Goal: Information Seeking & Learning: Learn about a topic

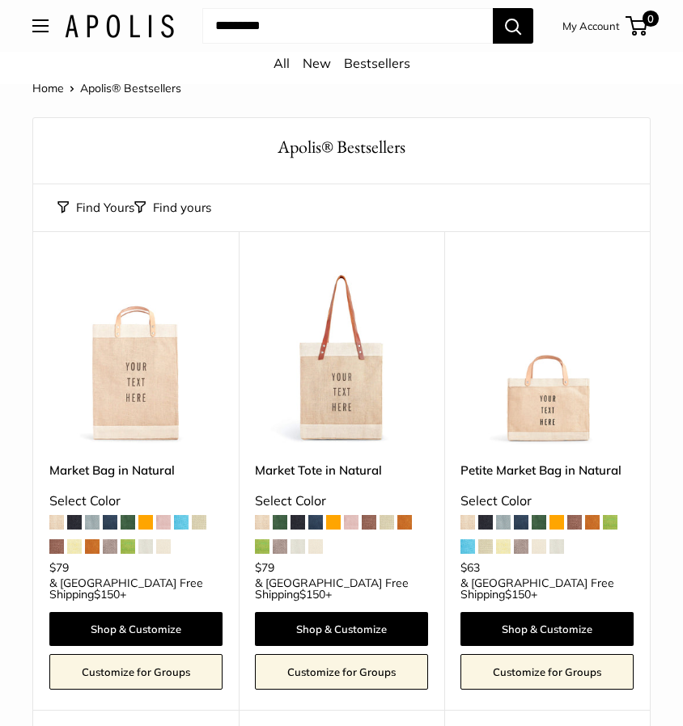
scroll to position [36, 0]
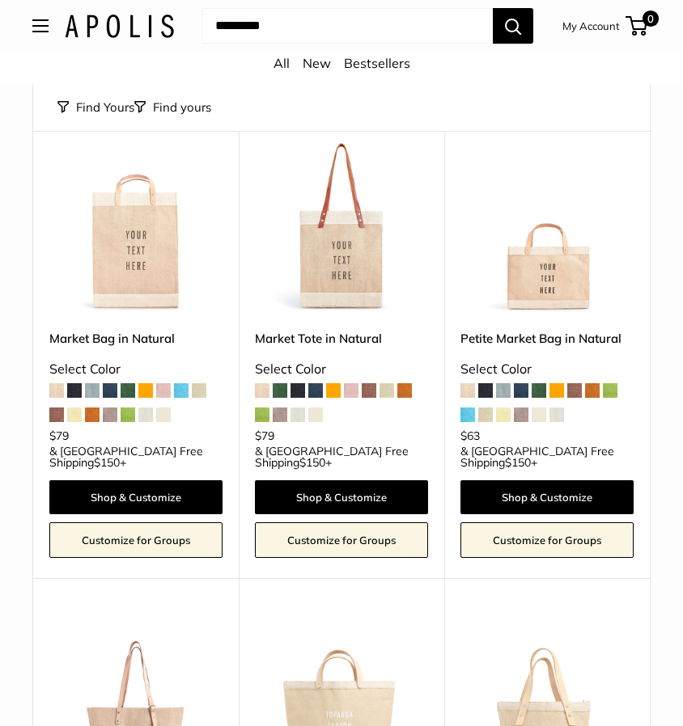
click at [0, 0] on img at bounding box center [0, 0] width 0 height 0
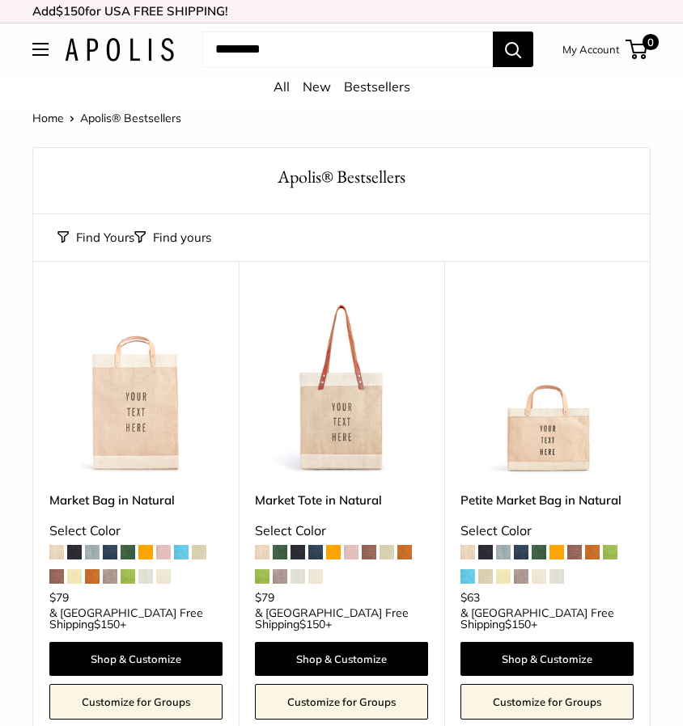
click at [0, 0] on img at bounding box center [0, 0] width 0 height 0
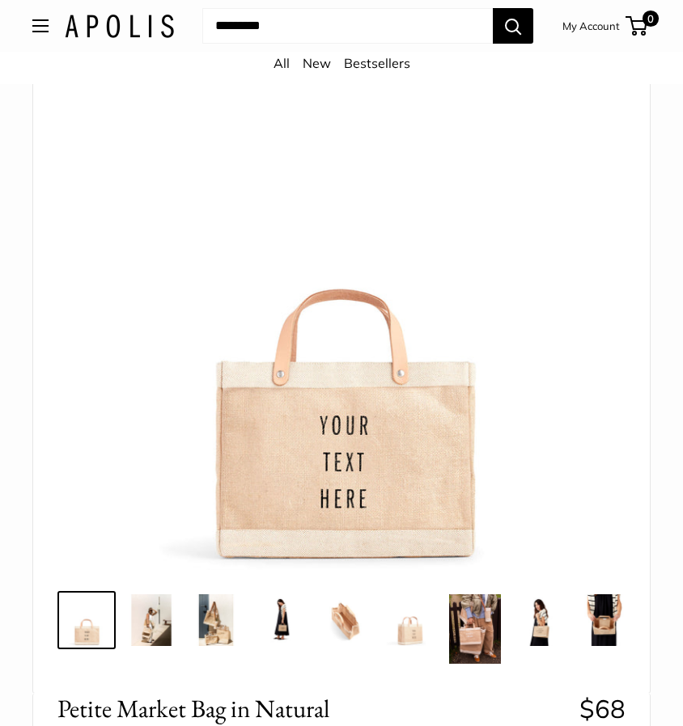
click at [164, 624] on img at bounding box center [151, 620] width 52 height 52
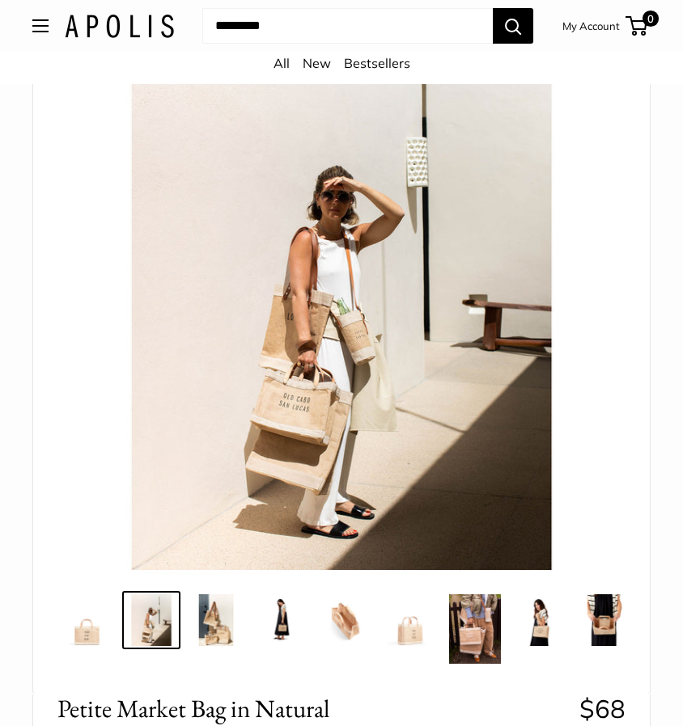
click at [216, 627] on img at bounding box center [216, 620] width 52 height 52
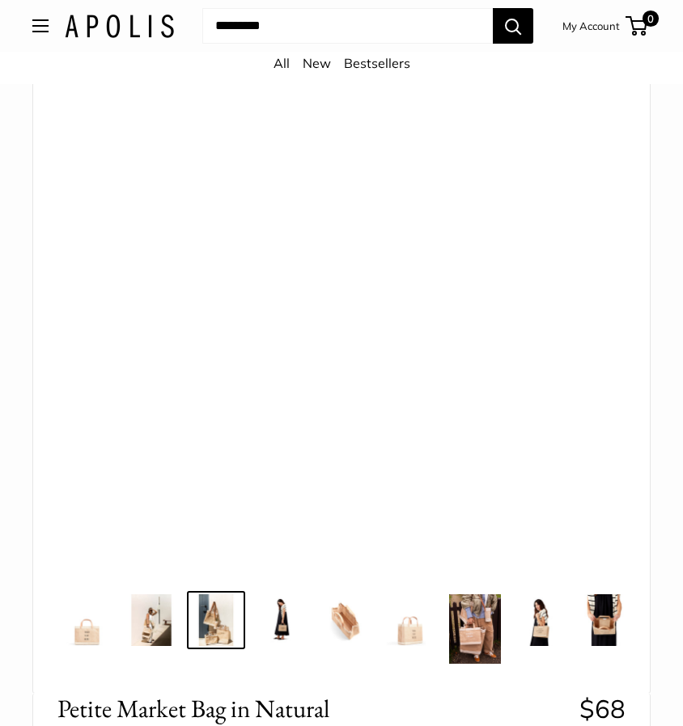
click at [335, 616] on img at bounding box center [345, 620] width 52 height 52
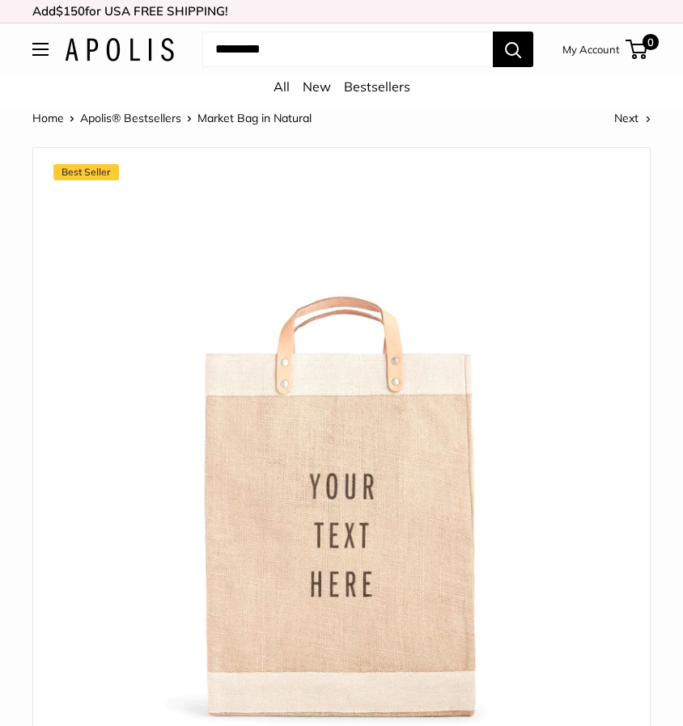
scroll to position [197, 0]
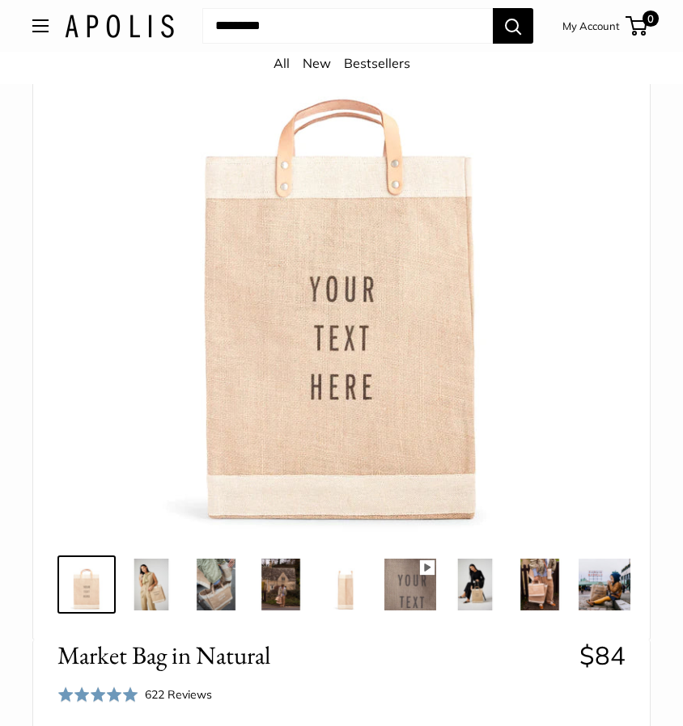
click at [156, 583] on img at bounding box center [151, 585] width 52 height 52
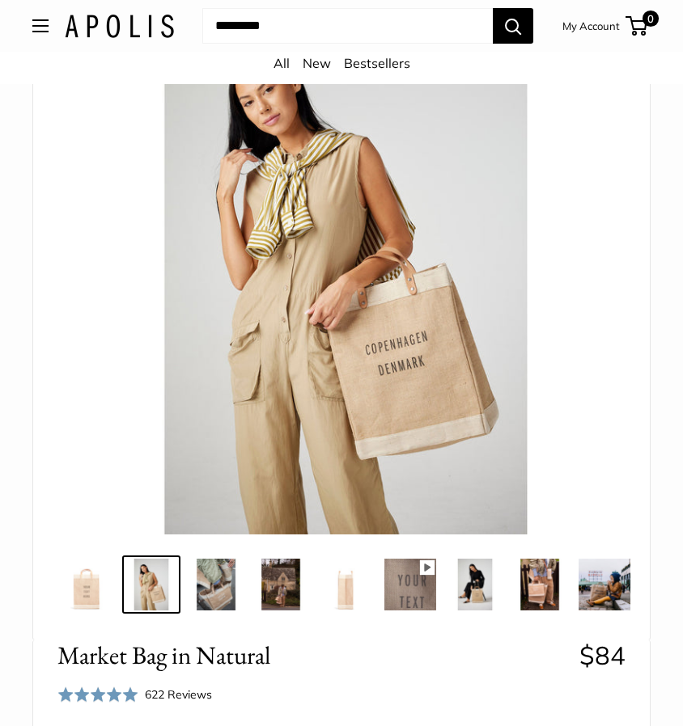
click at [210, 582] on img at bounding box center [216, 585] width 52 height 52
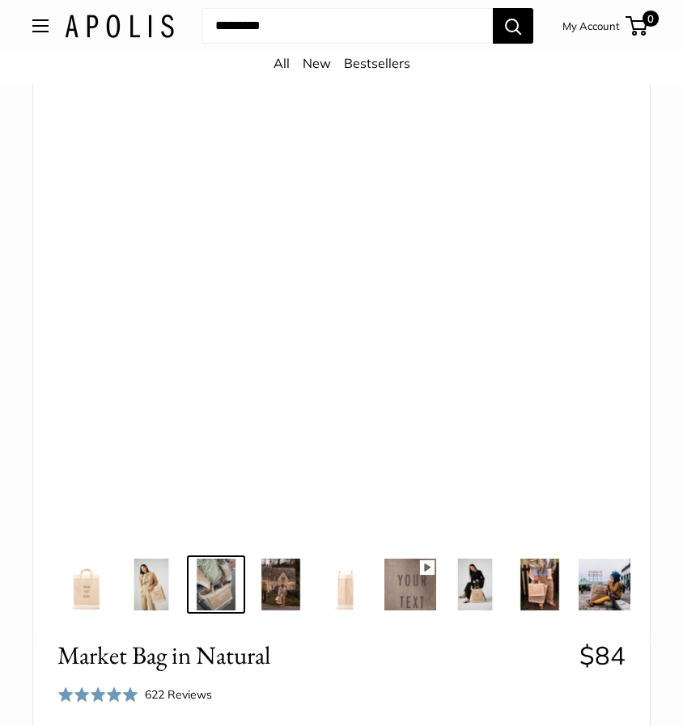
click at [274, 586] on img at bounding box center [281, 585] width 52 height 52
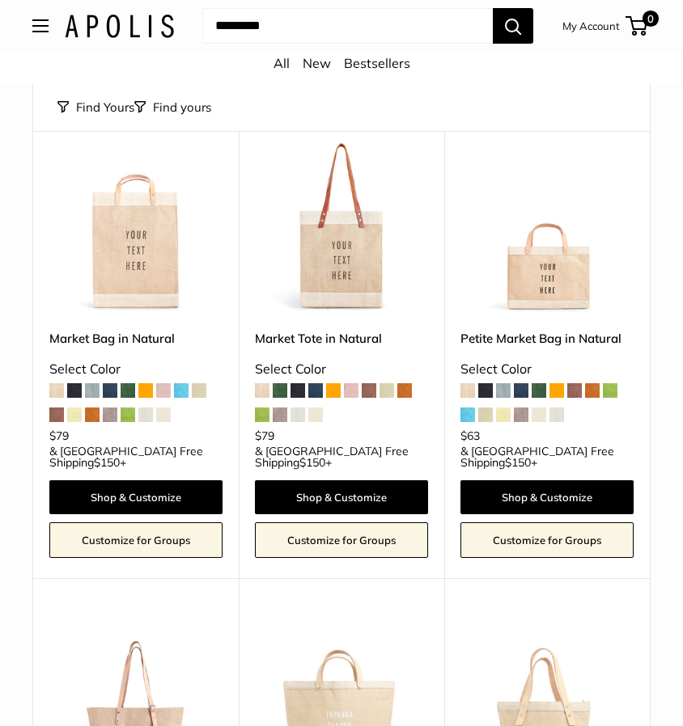
click at [163, 337] on link "Market Bag in Natural" at bounding box center [135, 338] width 173 height 19
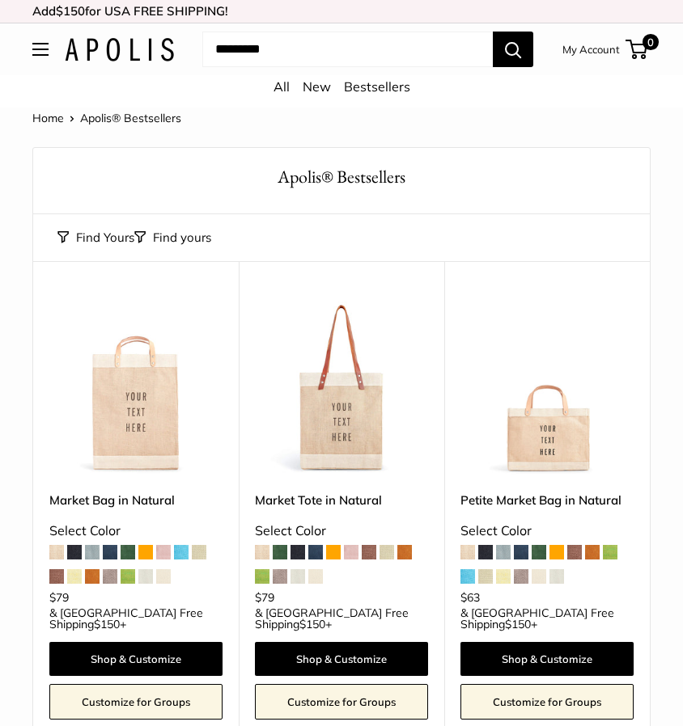
click at [0, 0] on img at bounding box center [0, 0] width 0 height 0
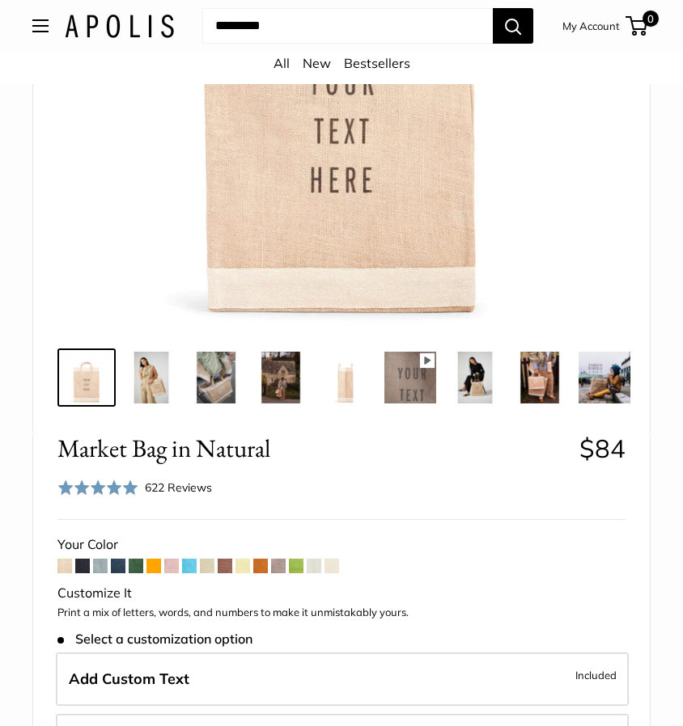
click at [82, 573] on span at bounding box center [82, 566] width 15 height 15
click at [137, 379] on img at bounding box center [151, 378] width 52 height 52
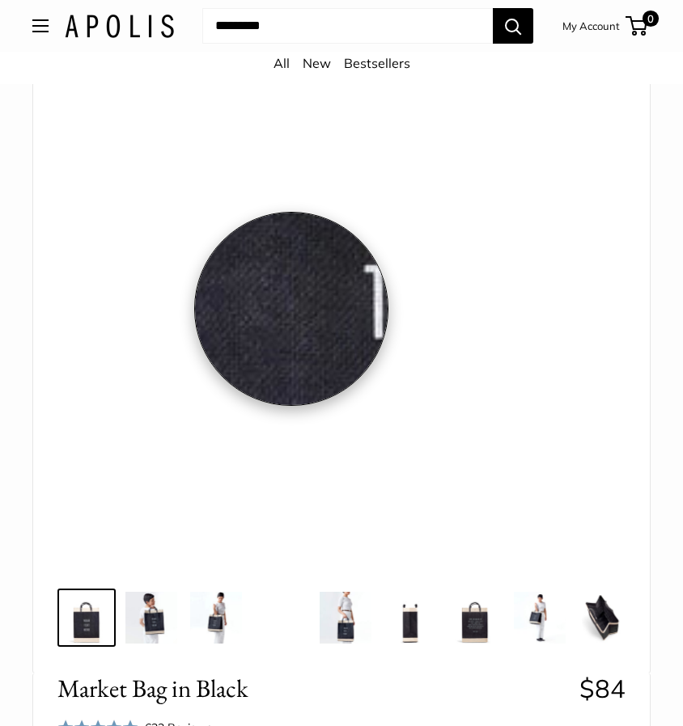
scroll to position [243, 0]
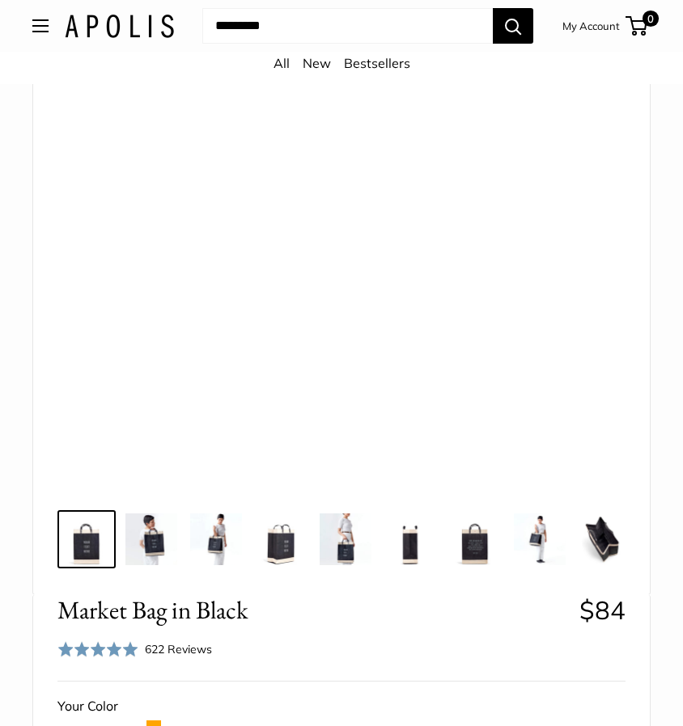
click at [99, 546] on img at bounding box center [87, 540] width 52 height 52
click at [86, 533] on img at bounding box center [87, 540] width 52 height 52
click at [168, 545] on img at bounding box center [151, 540] width 52 height 52
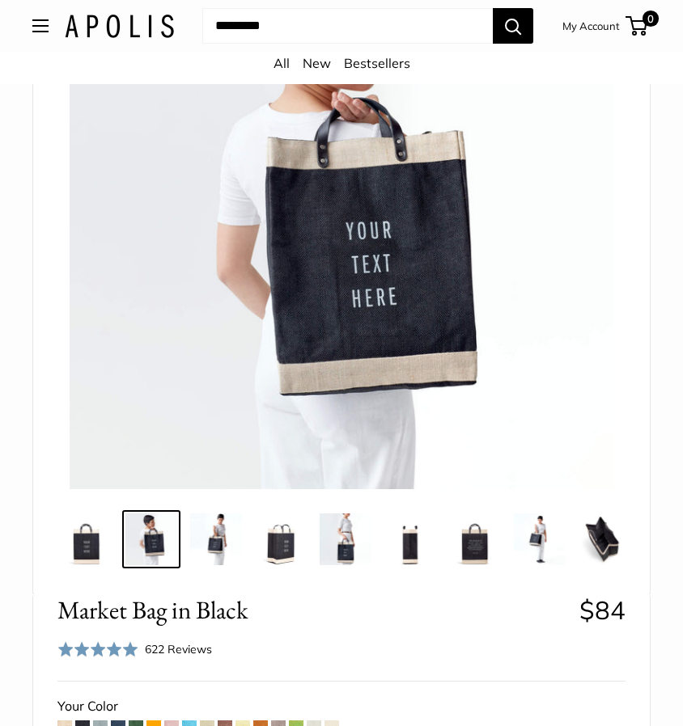
click at [214, 547] on img at bounding box center [216, 540] width 52 height 52
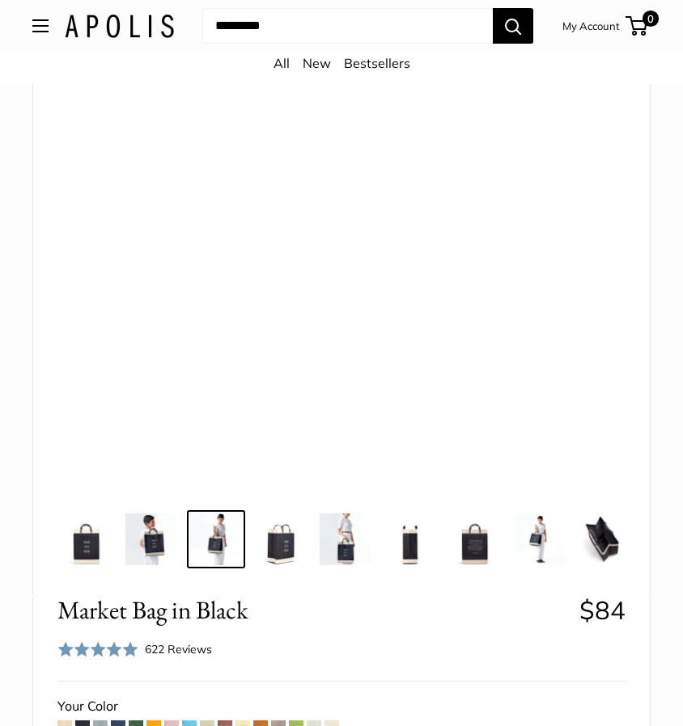
click at [342, 547] on img at bounding box center [345, 540] width 52 height 52
click at [281, 539] on img at bounding box center [281, 540] width 52 height 52
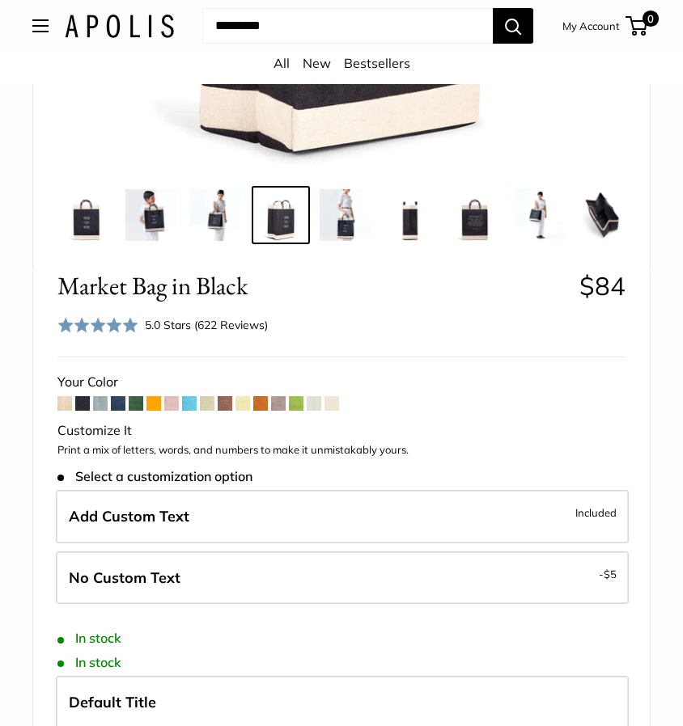
scroll to position [647, 0]
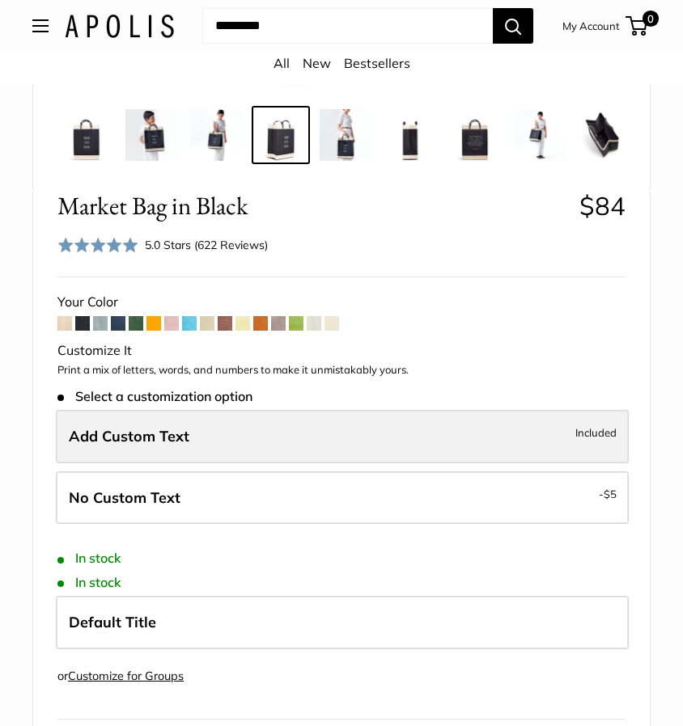
click at [362, 455] on label "Add Custom Text Included" at bounding box center [342, 436] width 573 height 53
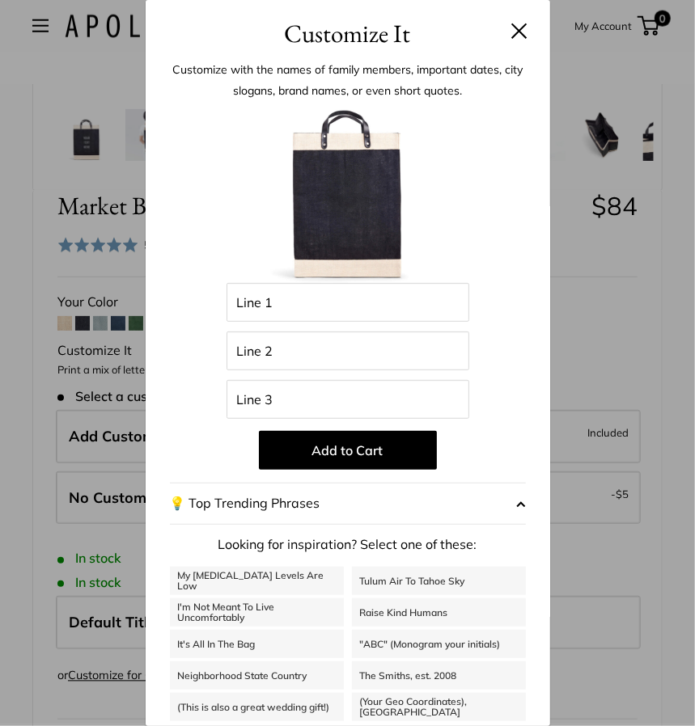
click at [511, 25] on button at bounding box center [519, 31] width 16 height 16
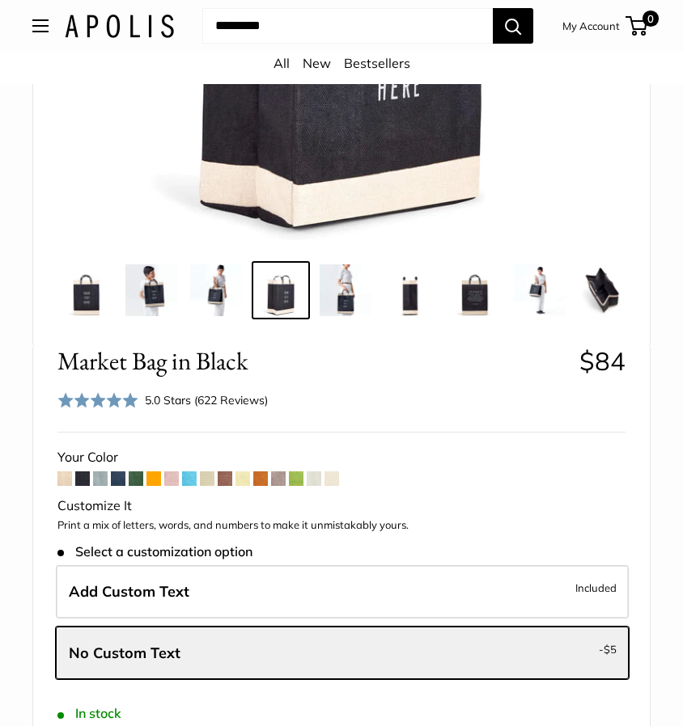
scroll to position [566, 0]
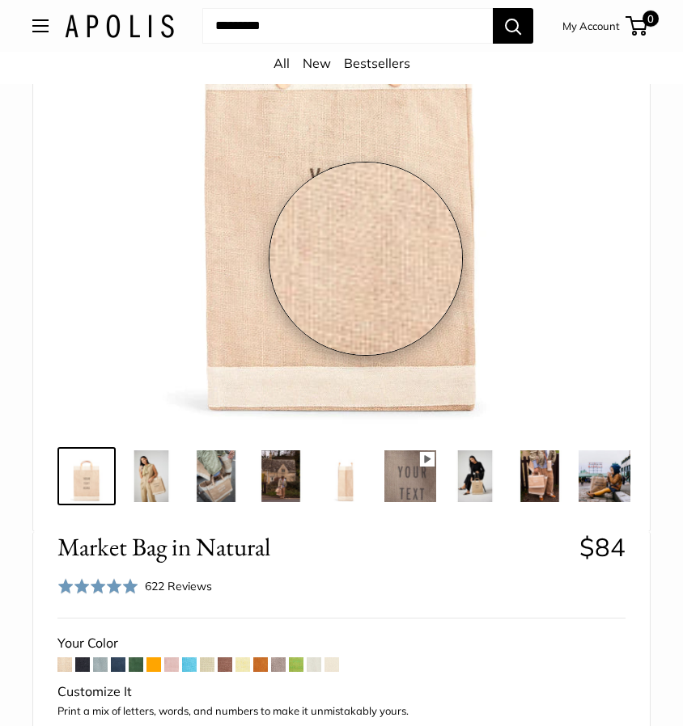
scroll to position [324, 0]
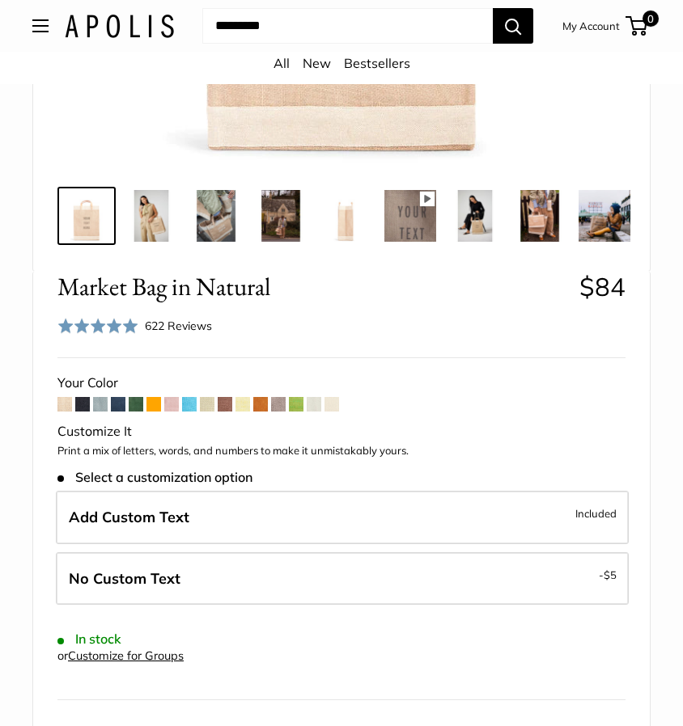
click at [118, 411] on span at bounding box center [118, 404] width 15 height 15
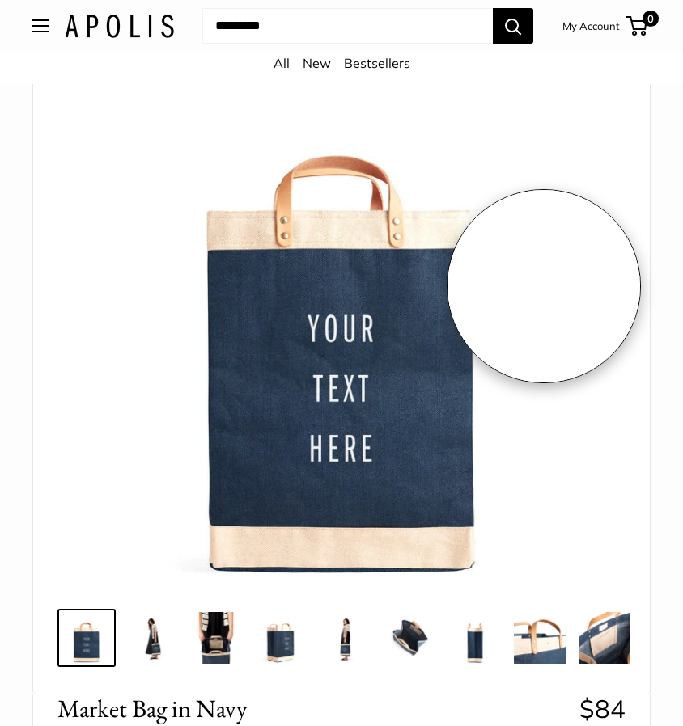
scroll to position [162, 0]
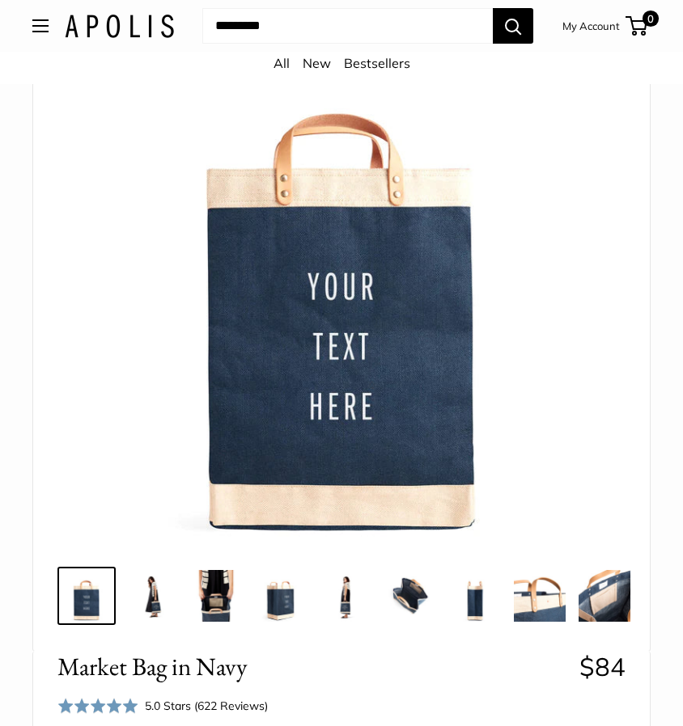
click at [152, 591] on img at bounding box center [151, 596] width 52 height 52
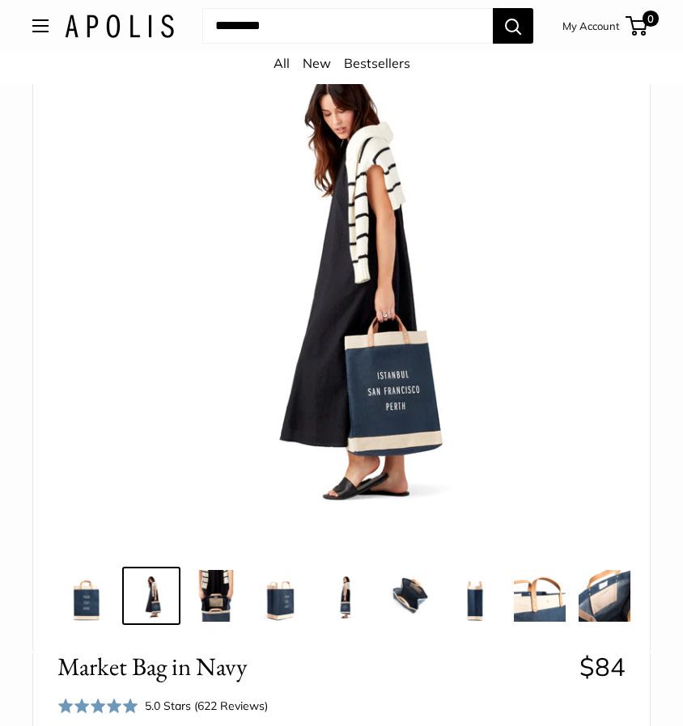
click at [209, 594] on img at bounding box center [216, 596] width 52 height 52
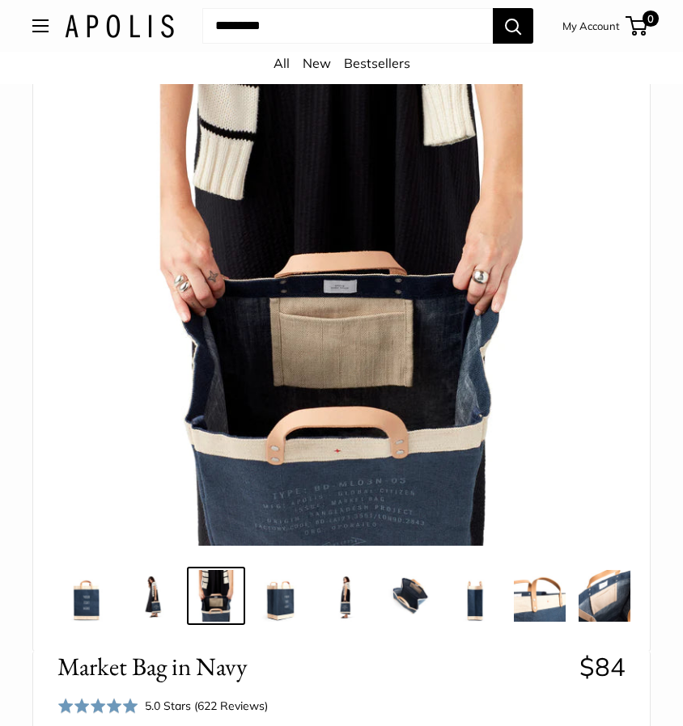
click at [277, 603] on img at bounding box center [281, 596] width 52 height 52
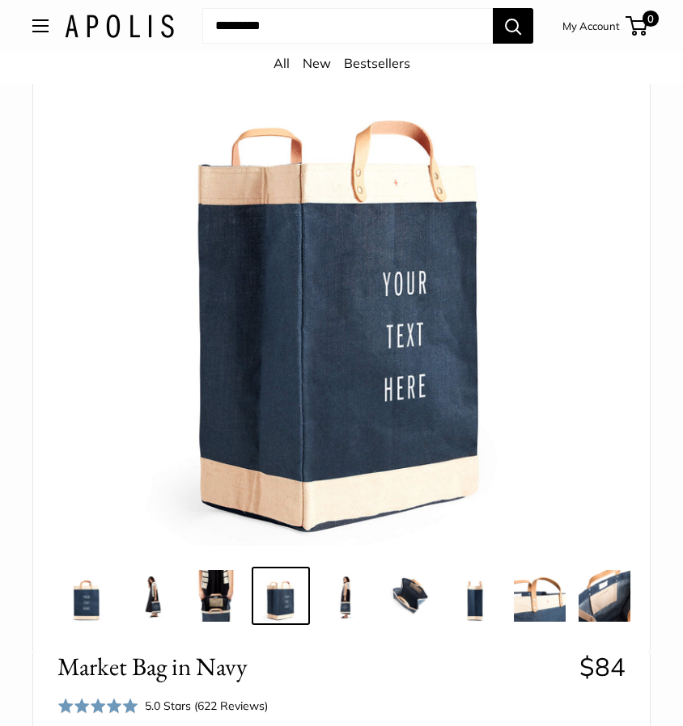
click at [343, 599] on img at bounding box center [345, 596] width 52 height 52
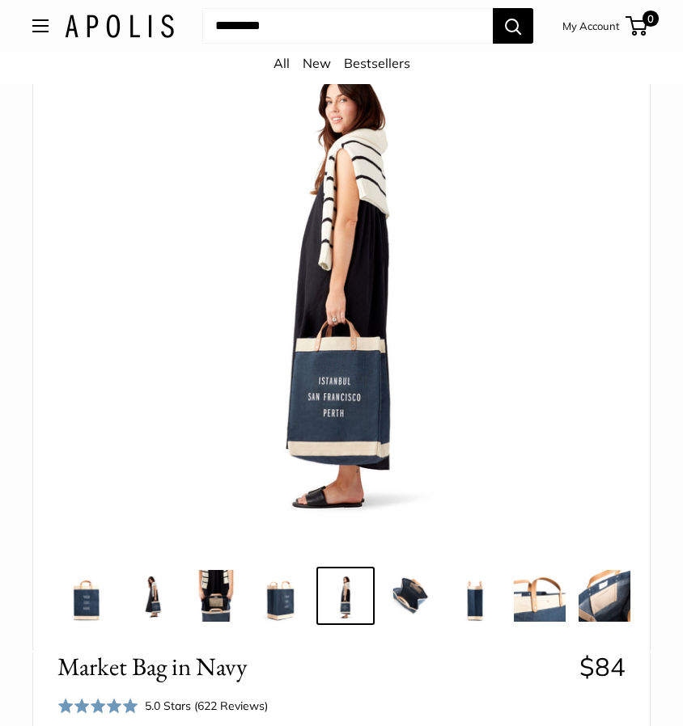
click at [396, 595] on img at bounding box center [410, 596] width 52 height 52
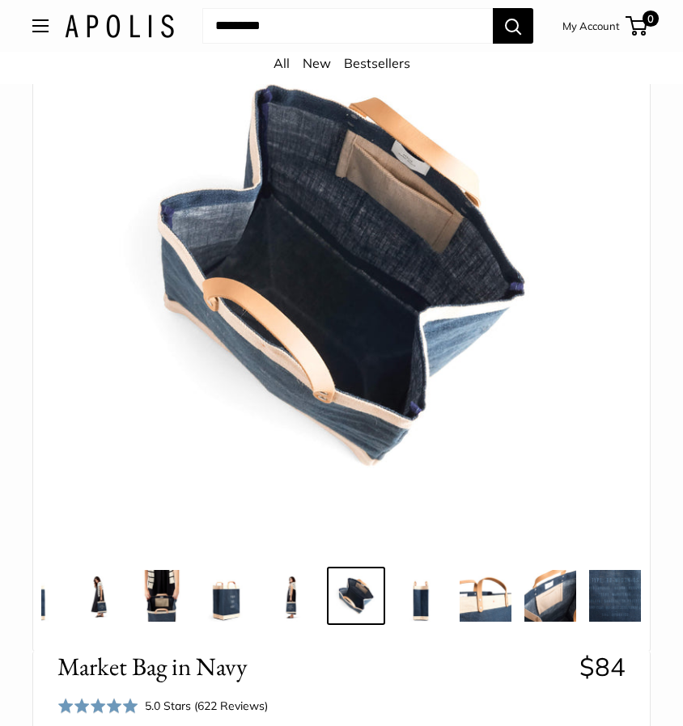
click at [467, 595] on img at bounding box center [485, 596] width 52 height 52
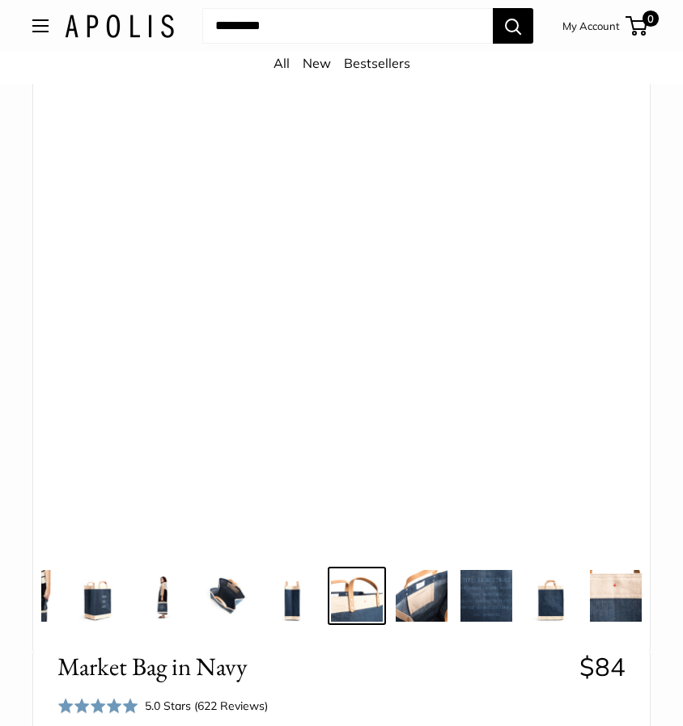
scroll to position [0, 184]
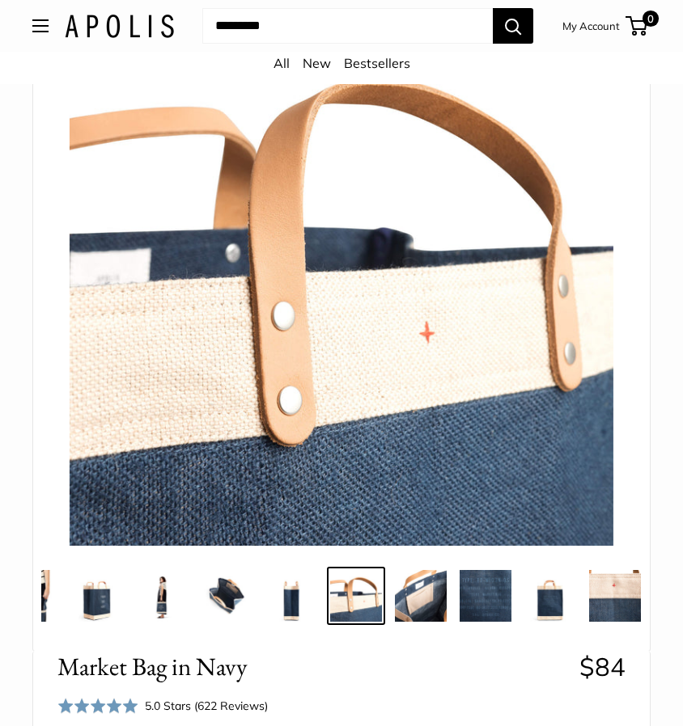
click at [169, 596] on img at bounding box center [162, 596] width 52 height 52
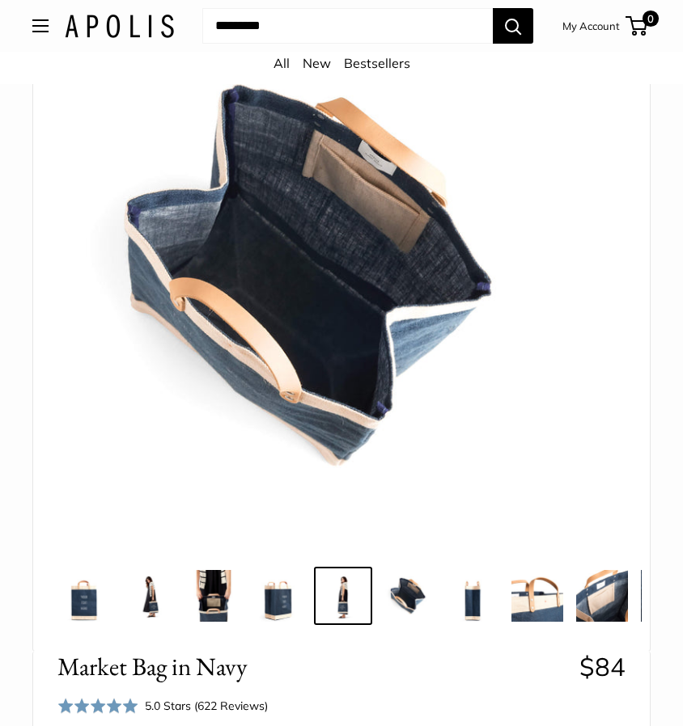
scroll to position [0, 0]
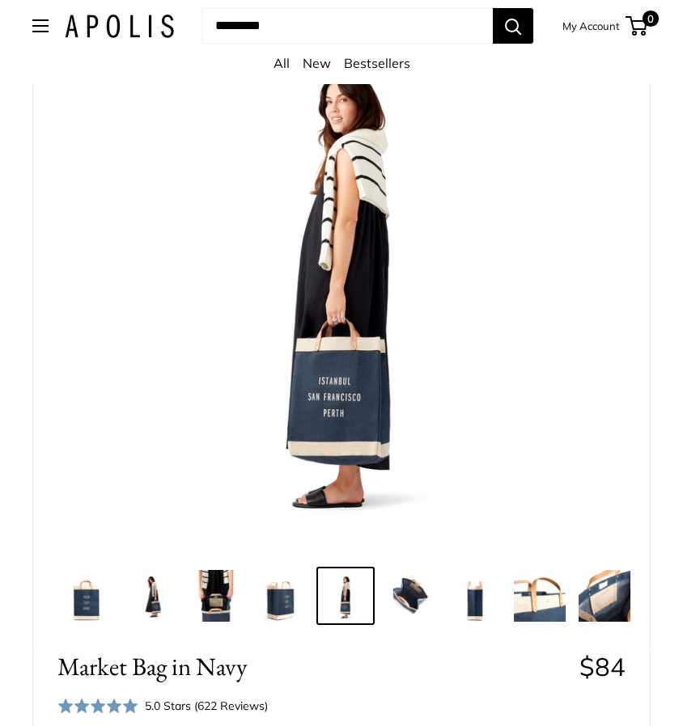
click at [67, 599] on img at bounding box center [87, 596] width 52 height 52
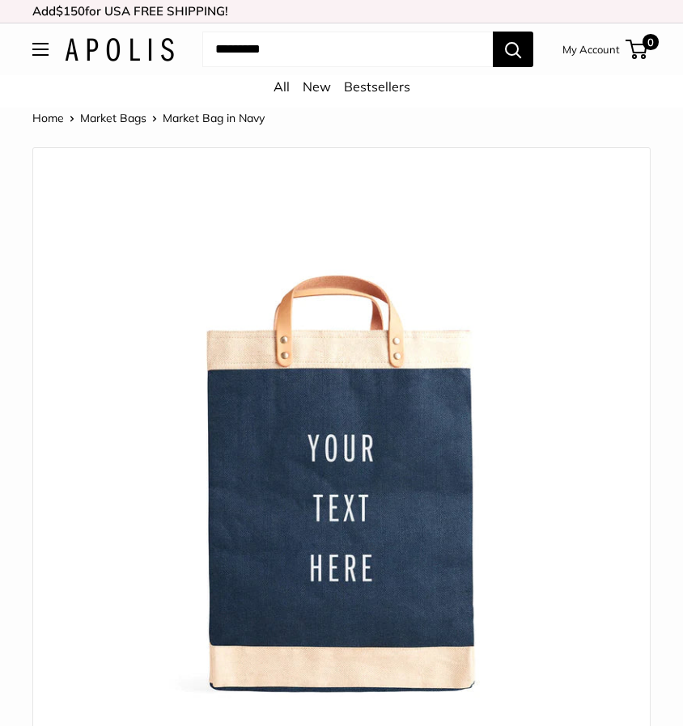
click at [278, 90] on link "All" at bounding box center [281, 86] width 16 height 16
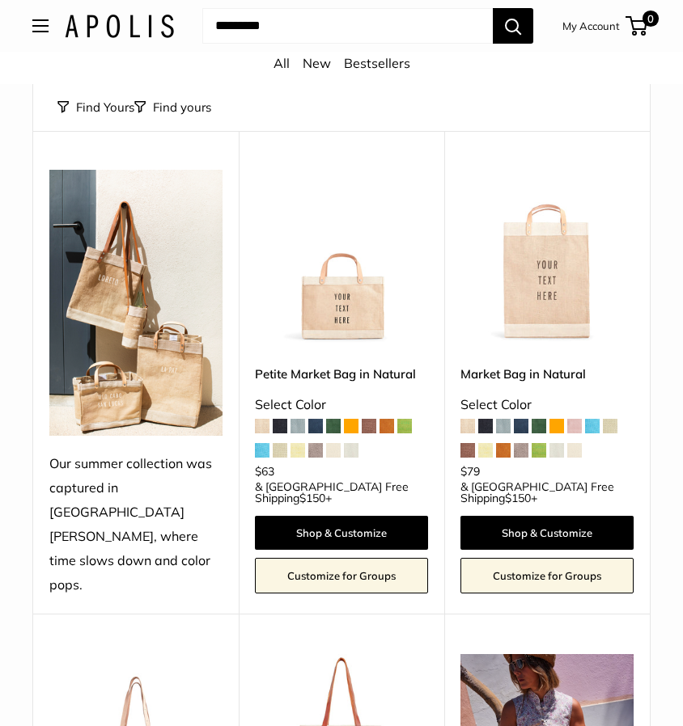
scroll to position [118, 0]
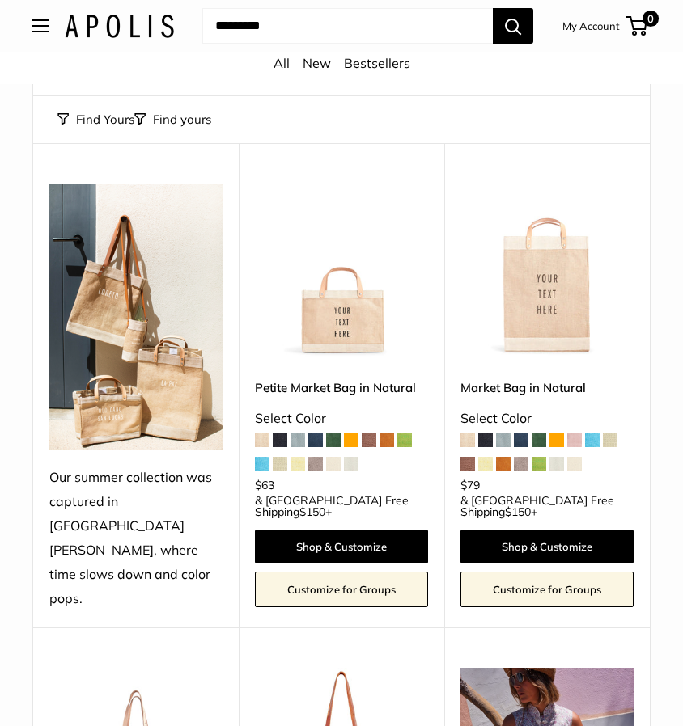
click at [521, 434] on span at bounding box center [521, 440] width 15 height 15
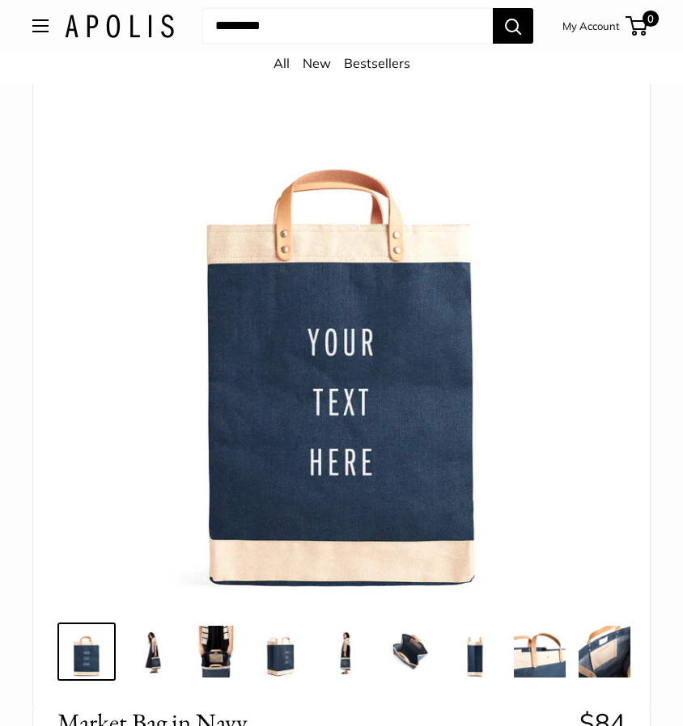
scroll to position [120, 0]
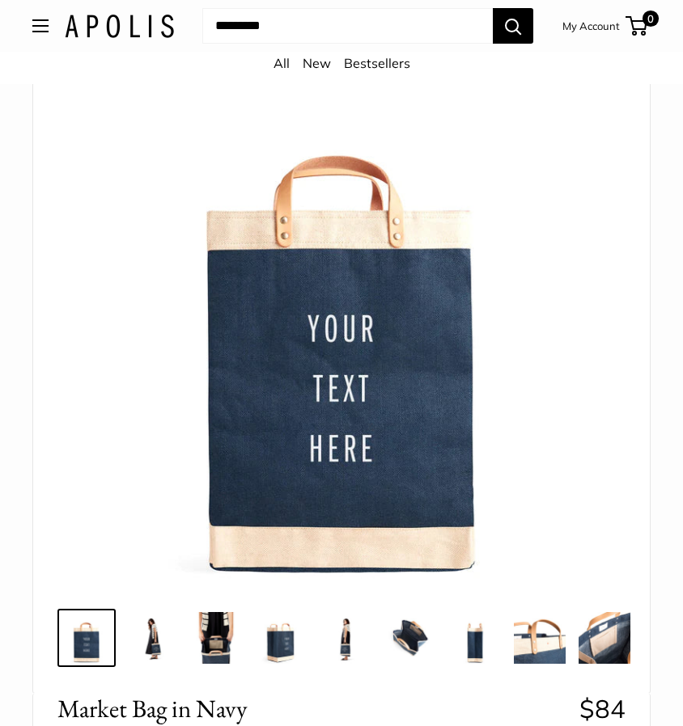
click at [159, 653] on img at bounding box center [151, 638] width 52 height 52
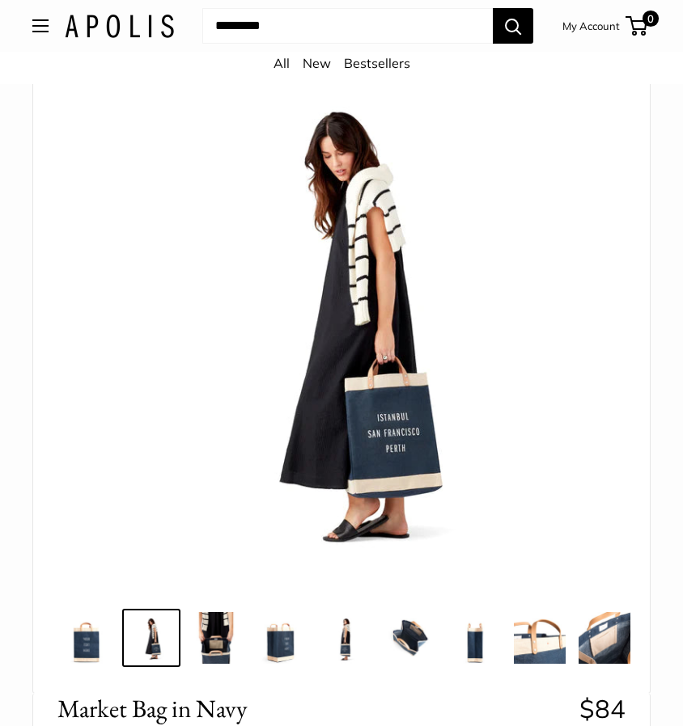
click at [216, 635] on img at bounding box center [216, 638] width 52 height 52
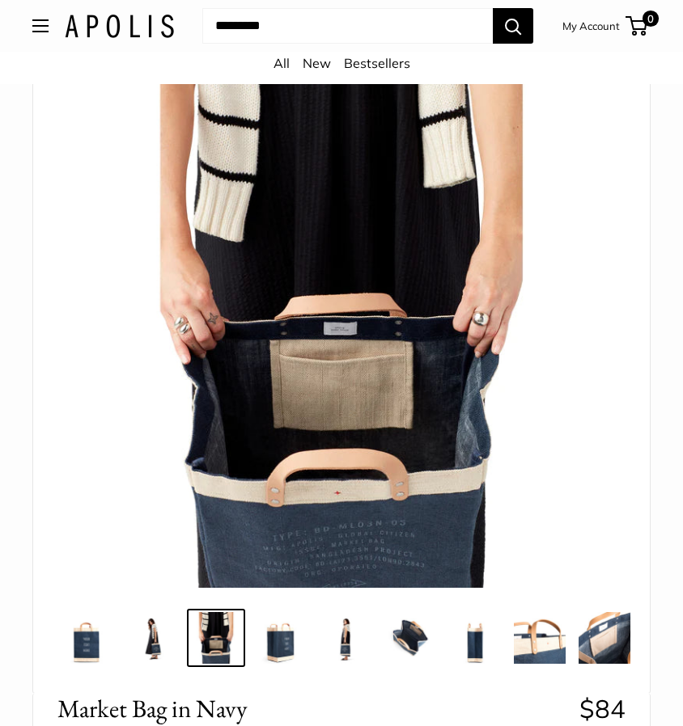
click at [254, 638] on link at bounding box center [281, 638] width 58 height 58
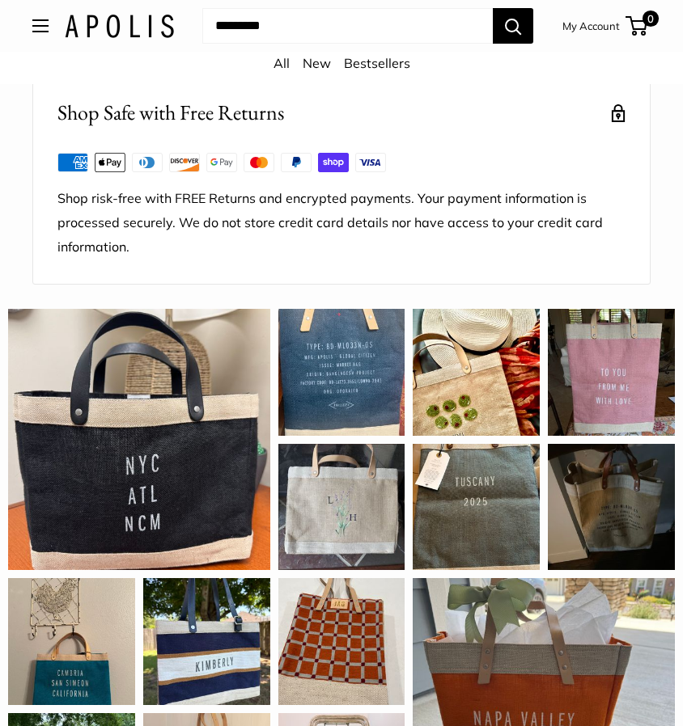
scroll to position [2465, 0]
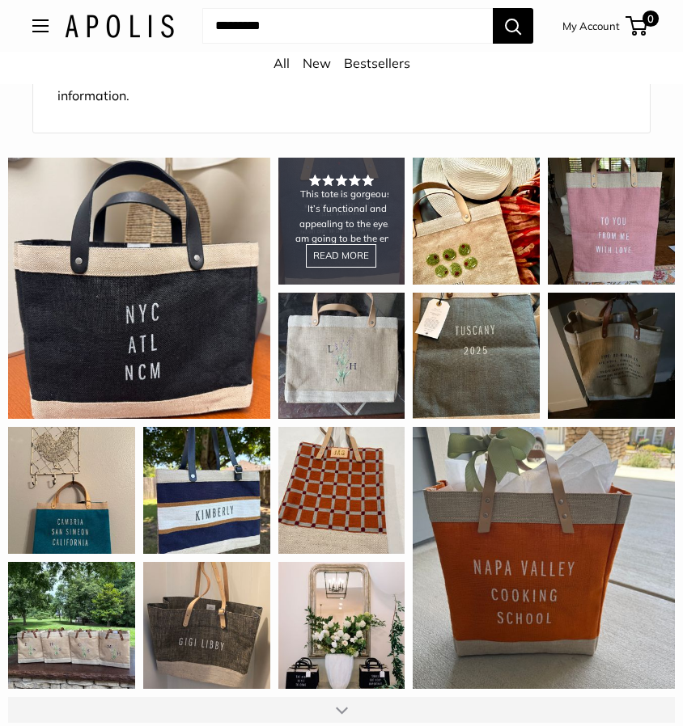
click at [351, 221] on div "This tote is gorgeous! It’s functional and appealing to the eye. I am going to …" at bounding box center [341, 221] width 127 height 127
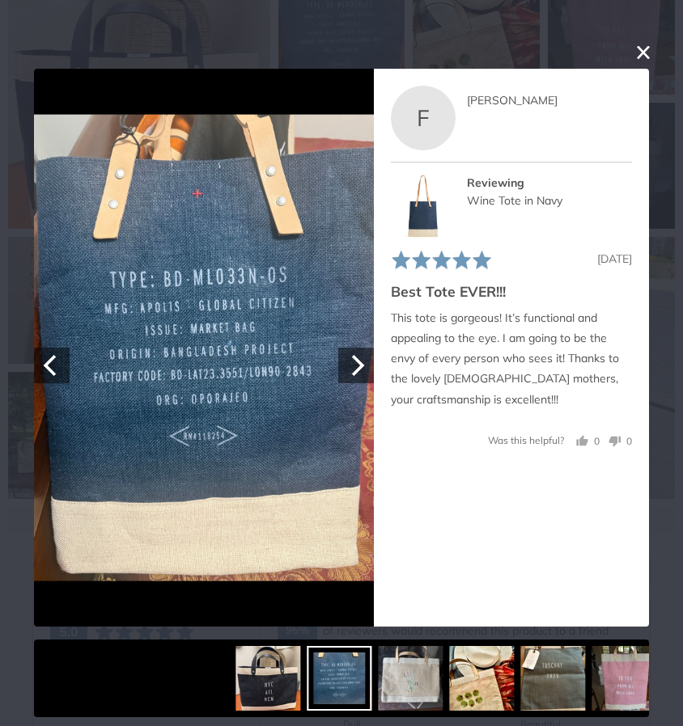
scroll to position [2789, 0]
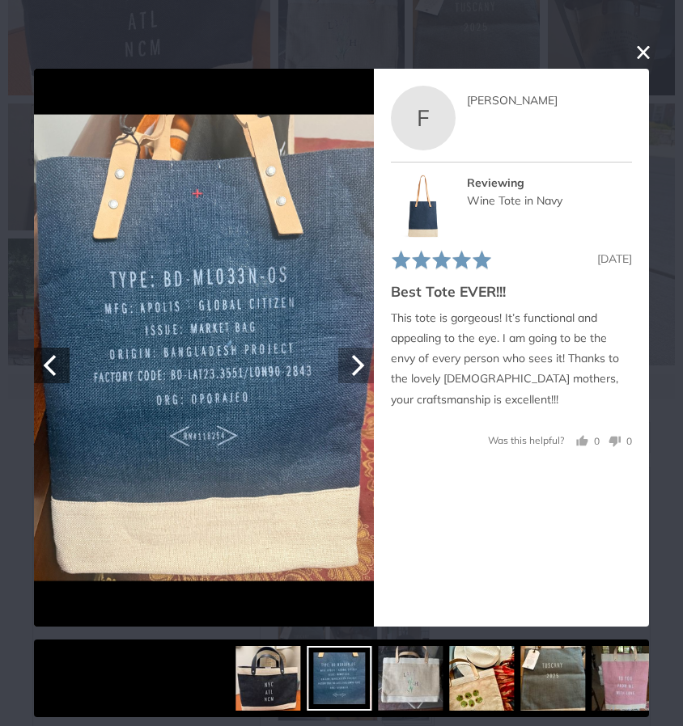
click at [351, 362] on icon "Next" at bounding box center [355, 365] width 21 height 21
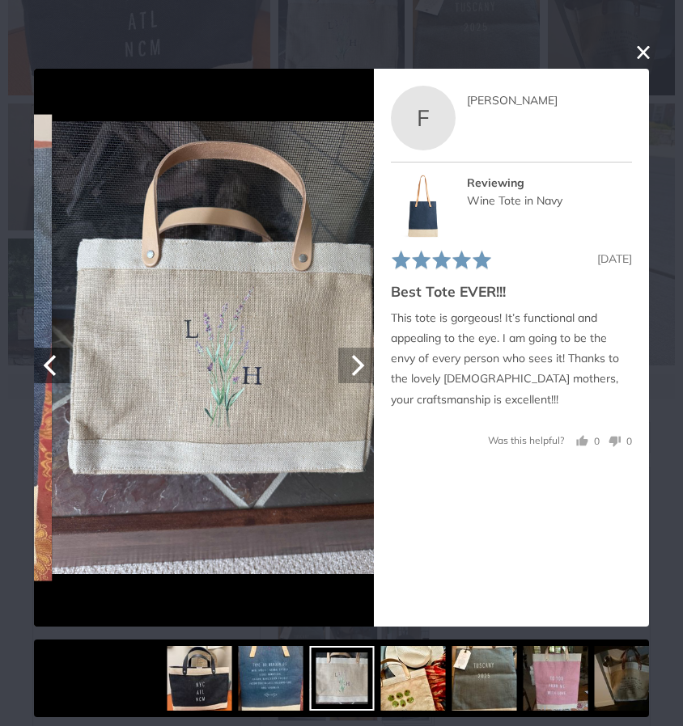
click at [351, 362] on icon "Next" at bounding box center [355, 365] width 21 height 21
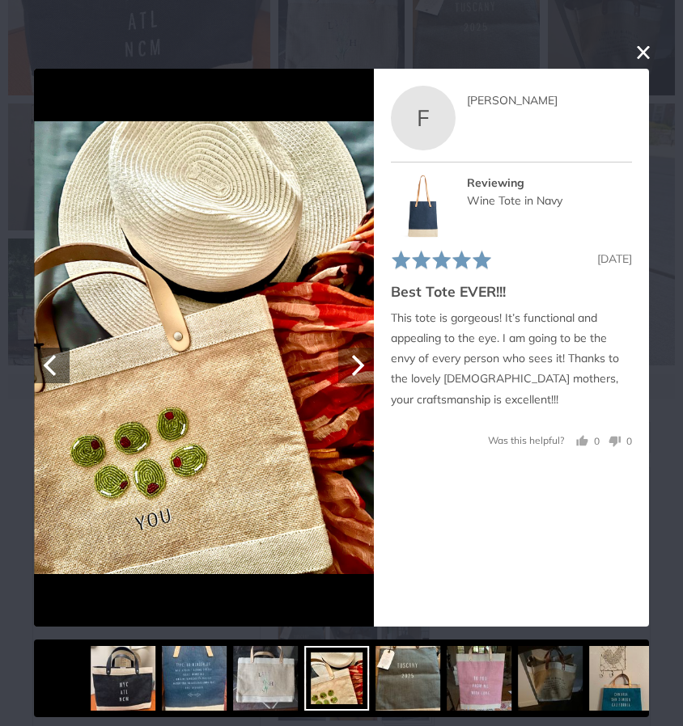
click at [351, 362] on icon "Next" at bounding box center [355, 365] width 21 height 21
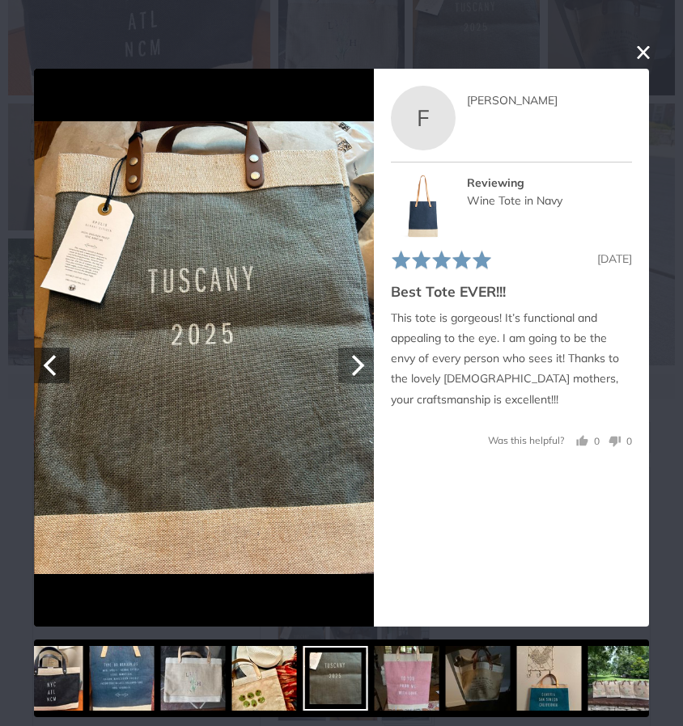
click at [351, 362] on icon "Next" at bounding box center [355, 365] width 21 height 21
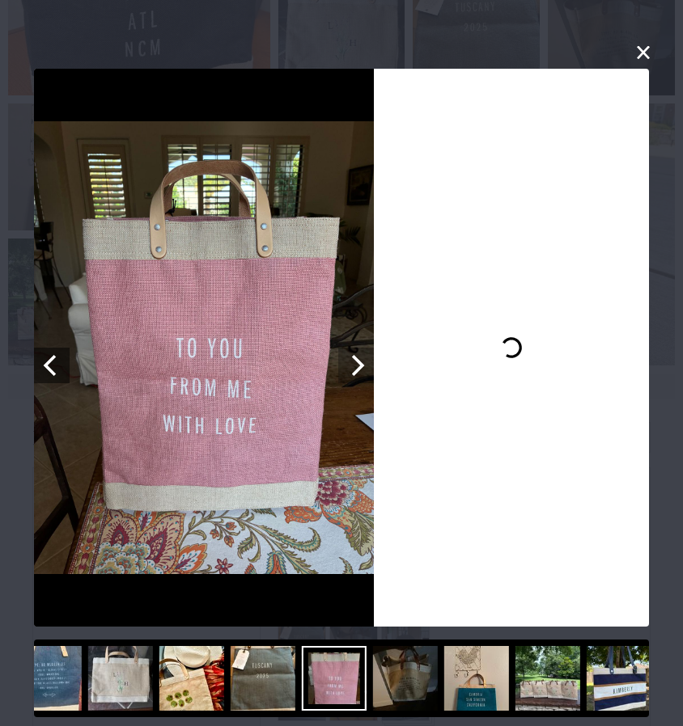
click at [351, 362] on icon "Next" at bounding box center [355, 365] width 21 height 21
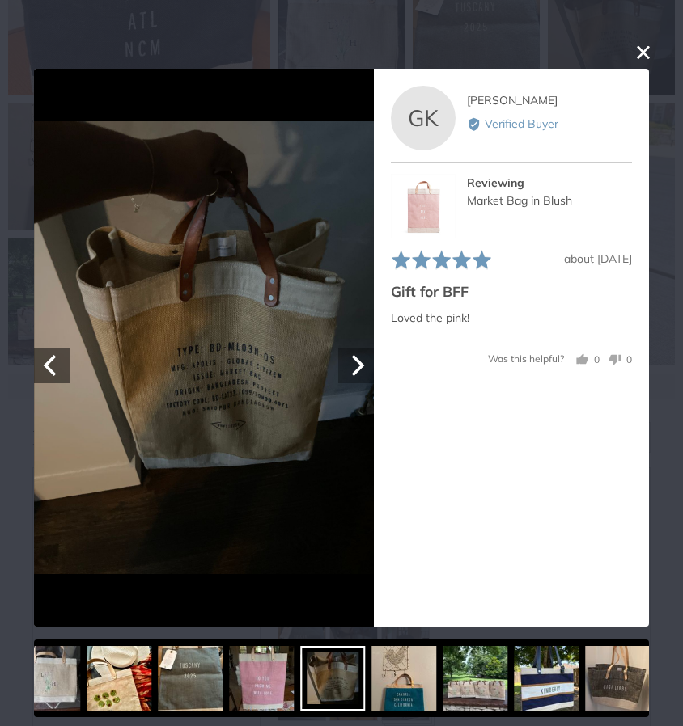
click at [351, 362] on icon "Next" at bounding box center [355, 365] width 21 height 21
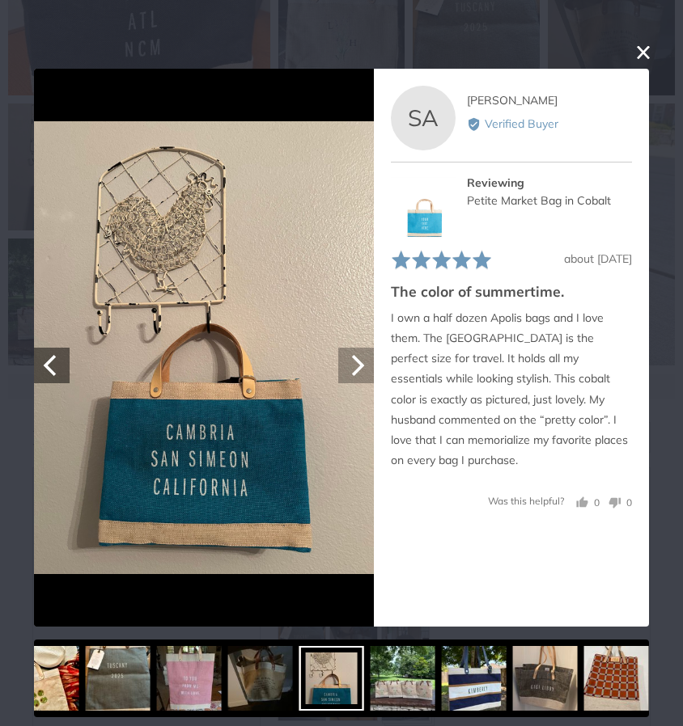
click at [351, 362] on icon "Next" at bounding box center [355, 365] width 21 height 21
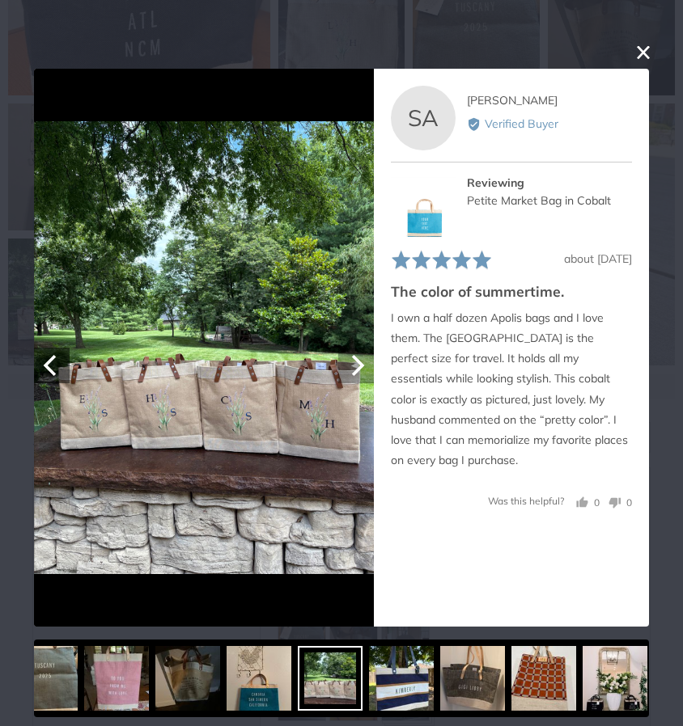
click at [351, 362] on icon "Next" at bounding box center [355, 365] width 21 height 21
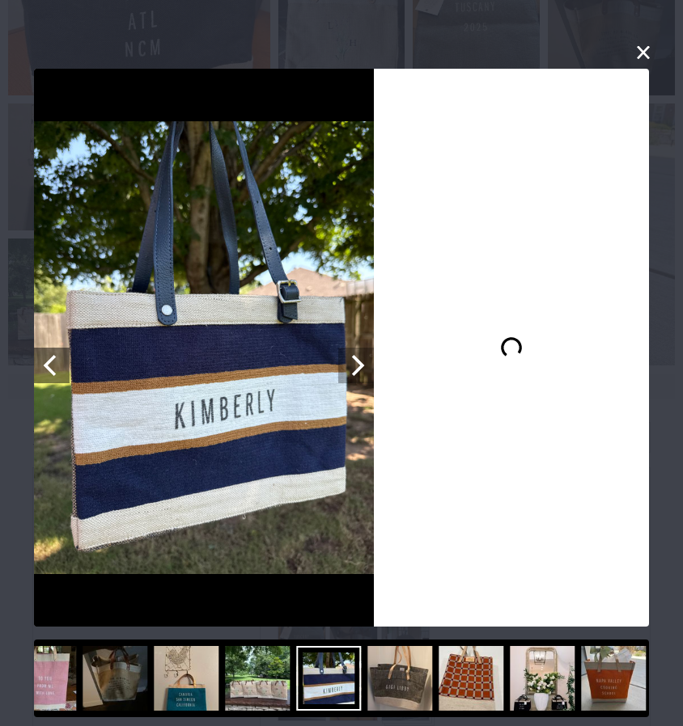
click at [351, 362] on icon "Next" at bounding box center [355, 365] width 21 height 21
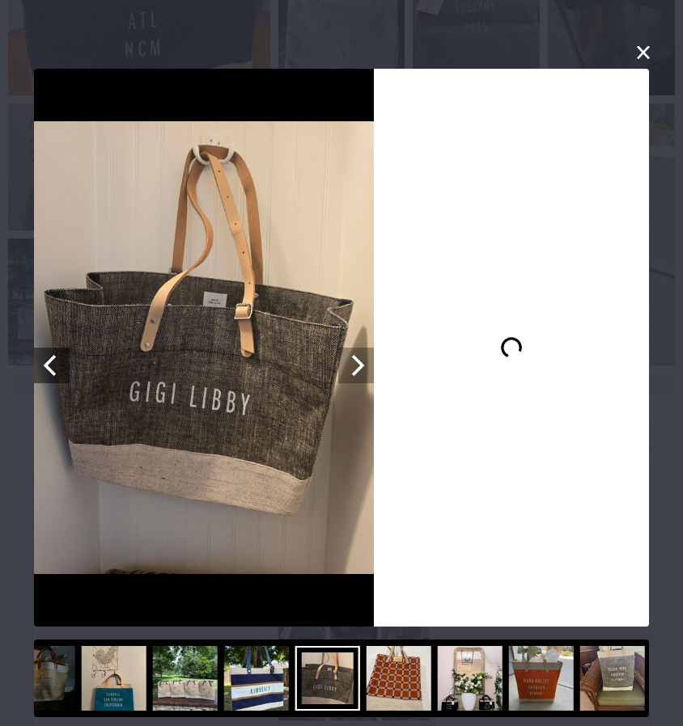
click at [351, 362] on icon "Next" at bounding box center [355, 365] width 21 height 21
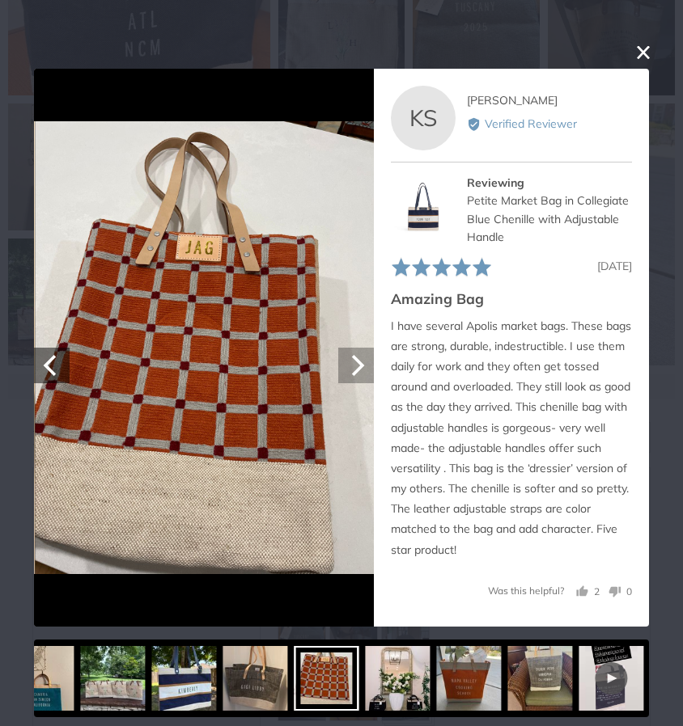
click at [351, 362] on icon "Next" at bounding box center [355, 365] width 21 height 21
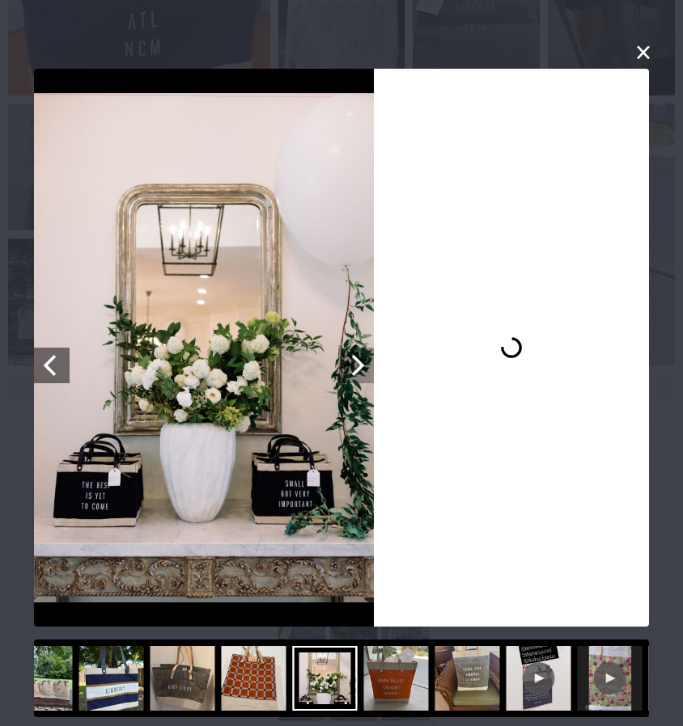
click at [362, 369] on icon "Next" at bounding box center [355, 365] width 21 height 21
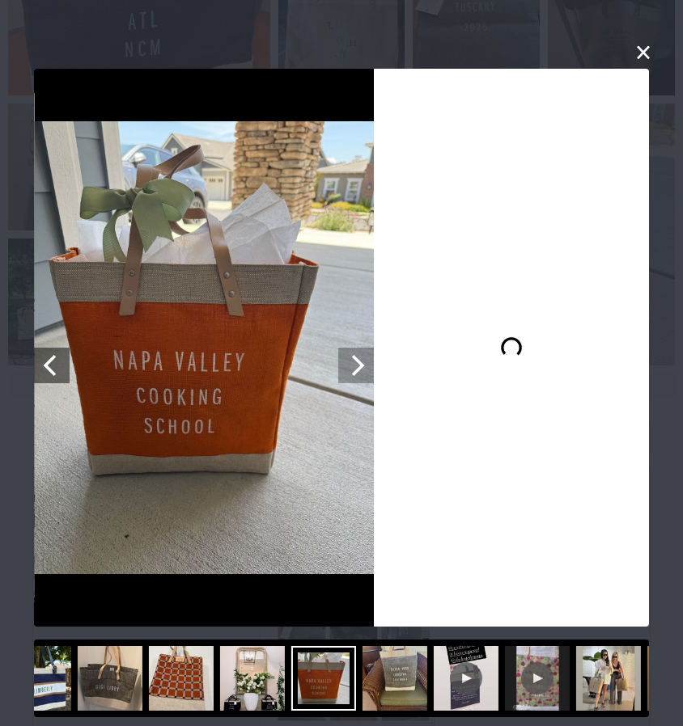
click at [362, 369] on icon "Next" at bounding box center [355, 365] width 21 height 21
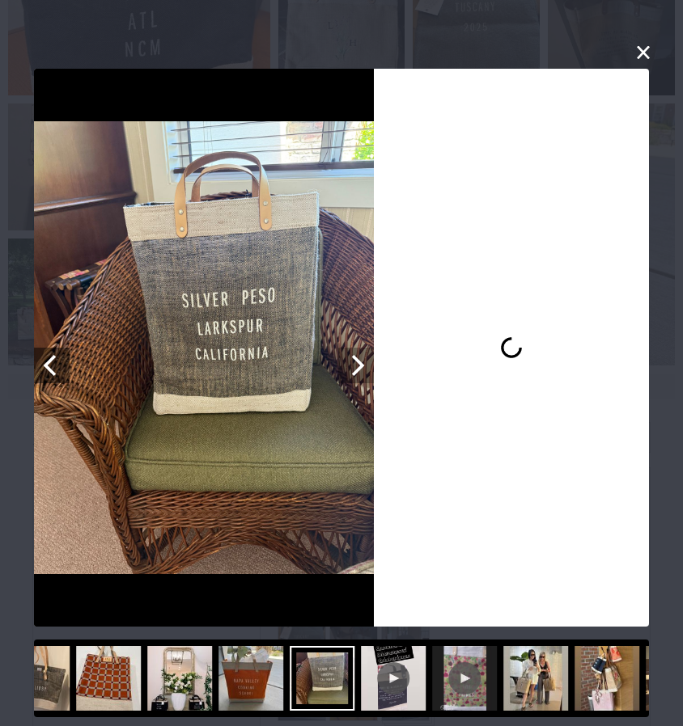
click at [362, 369] on icon "Next" at bounding box center [355, 365] width 21 height 21
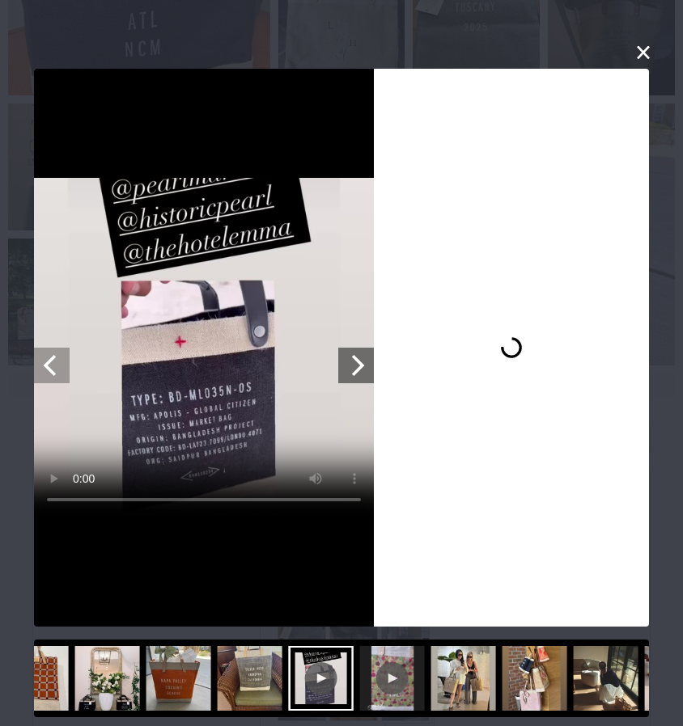
click at [55, 371] on icon "Previous" at bounding box center [51, 365] width 21 height 21
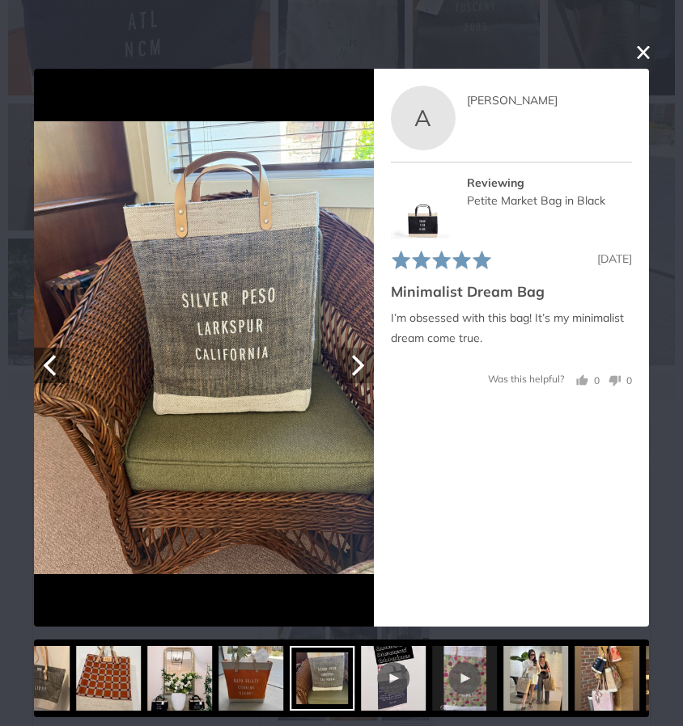
click at [364, 362] on icon "Next" at bounding box center [355, 365] width 21 height 21
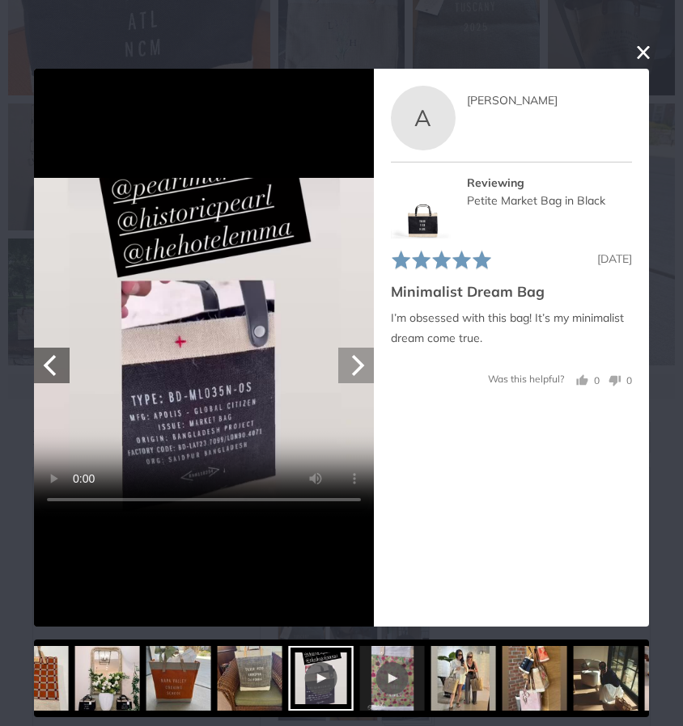
click at [359, 366] on icon "Next" at bounding box center [358, 365] width 13 height 21
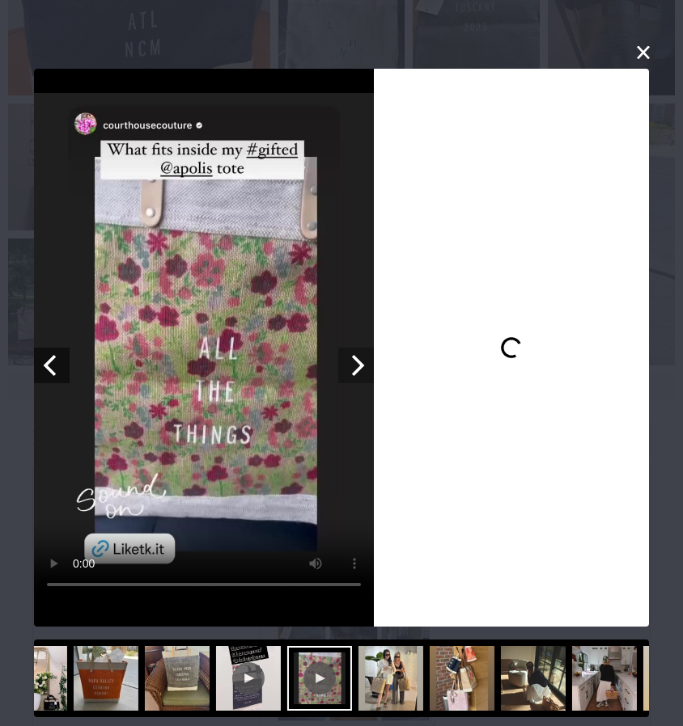
click at [359, 366] on icon "Next" at bounding box center [358, 365] width 13 height 21
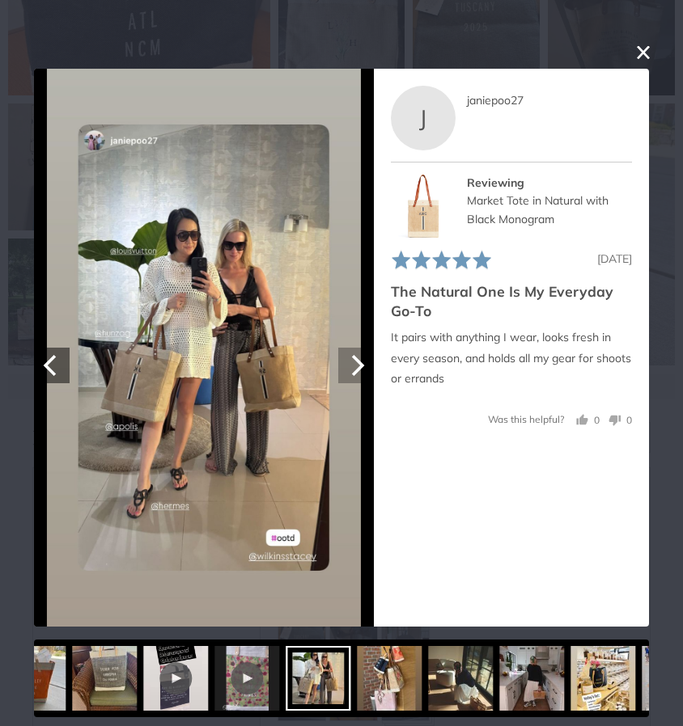
click at [359, 366] on icon "Next" at bounding box center [358, 365] width 13 height 21
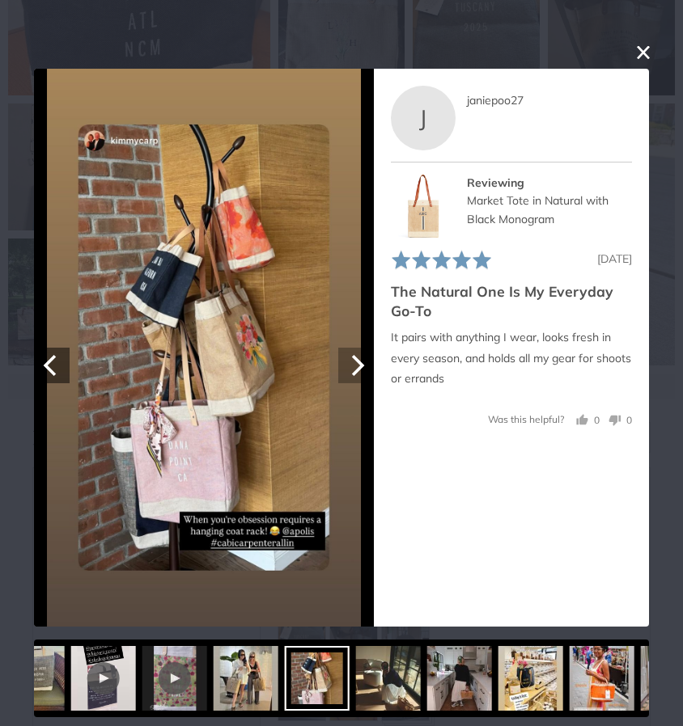
click at [359, 366] on icon "Next" at bounding box center [358, 365] width 13 height 21
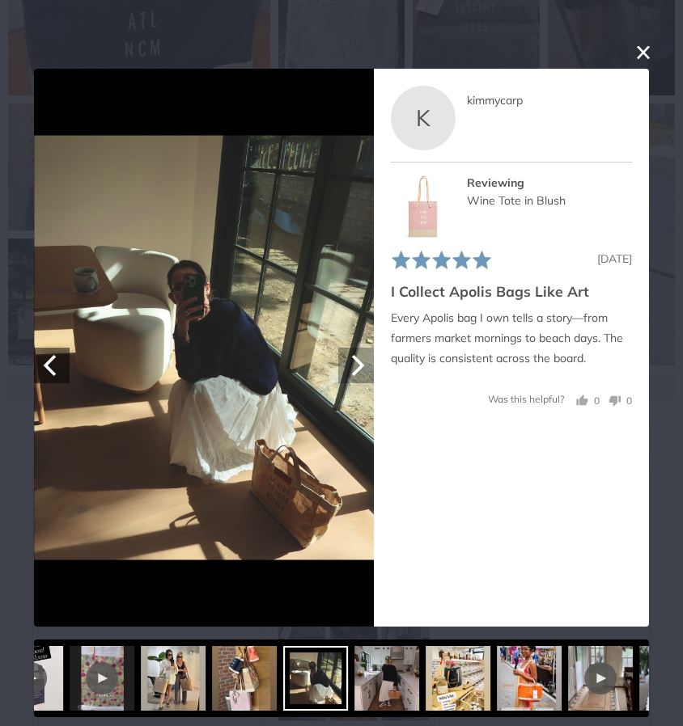
click at [359, 366] on icon "Next" at bounding box center [358, 365] width 13 height 21
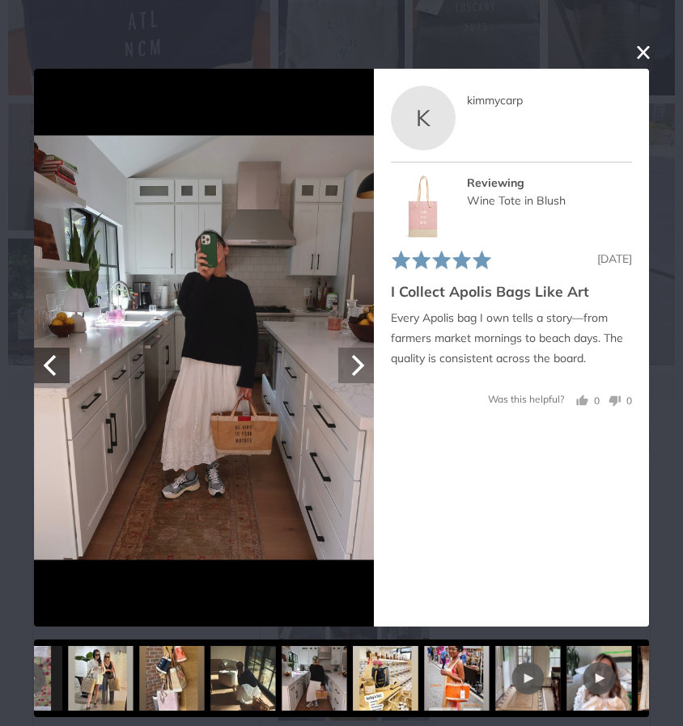
click at [359, 366] on icon "Next" at bounding box center [358, 365] width 13 height 21
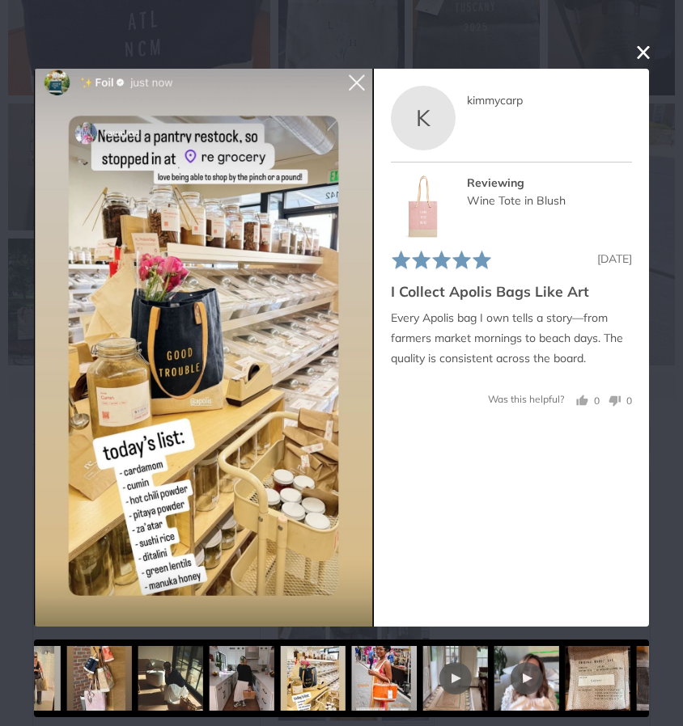
click at [634, 53] on button "close this modal window" at bounding box center [642, 52] width 19 height 19
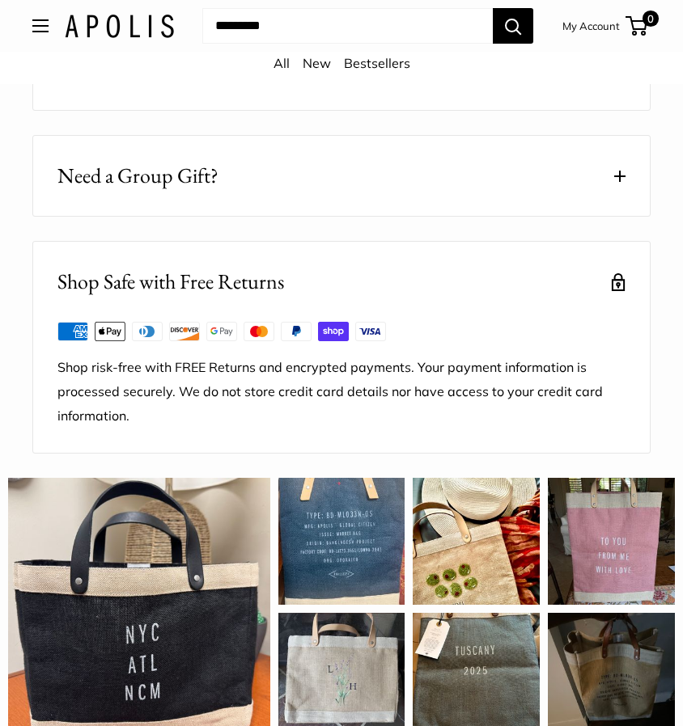
scroll to position [1980, 0]
